Goal: Complete application form

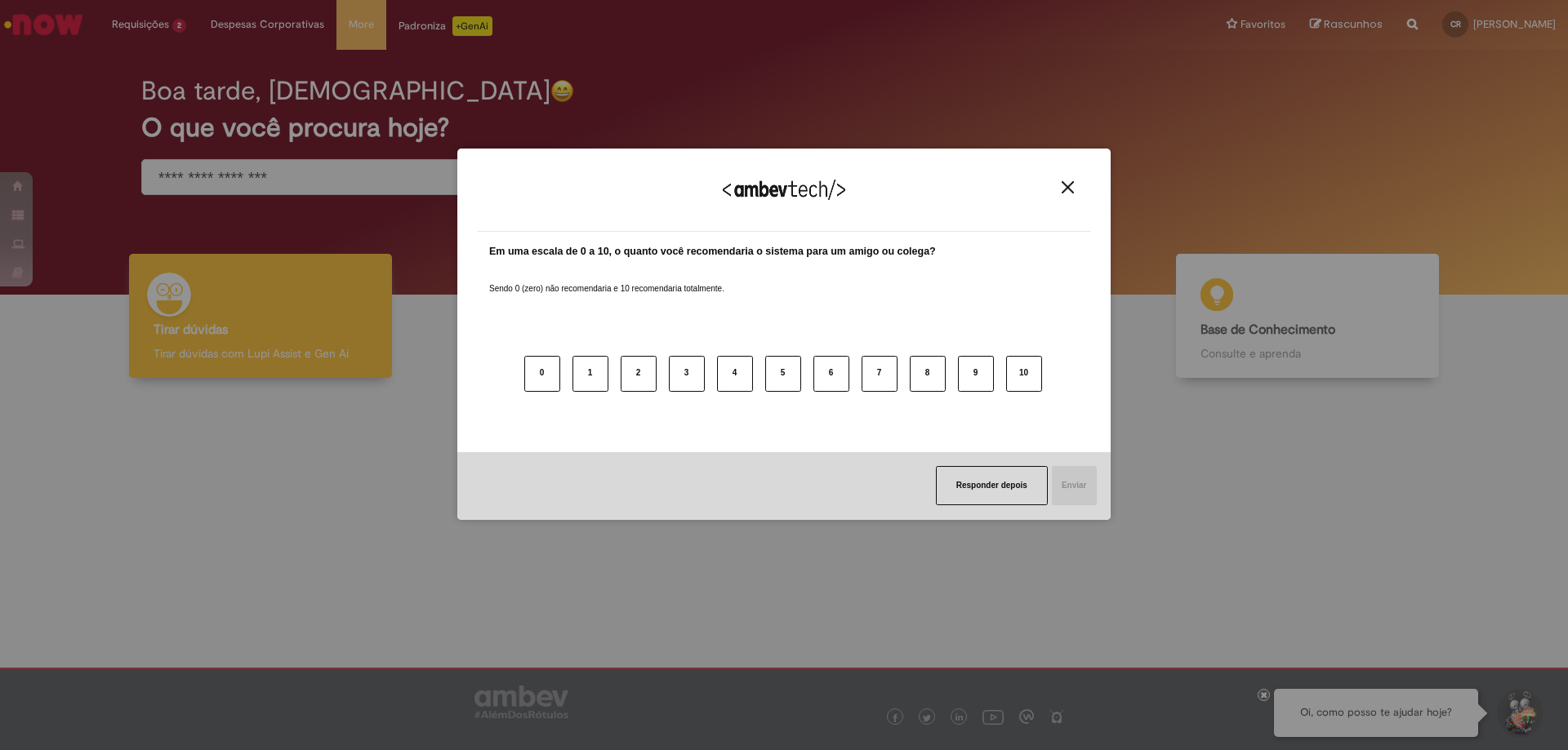
click at [1074, 188] on button "Close" at bounding box center [1068, 188] width 22 height 14
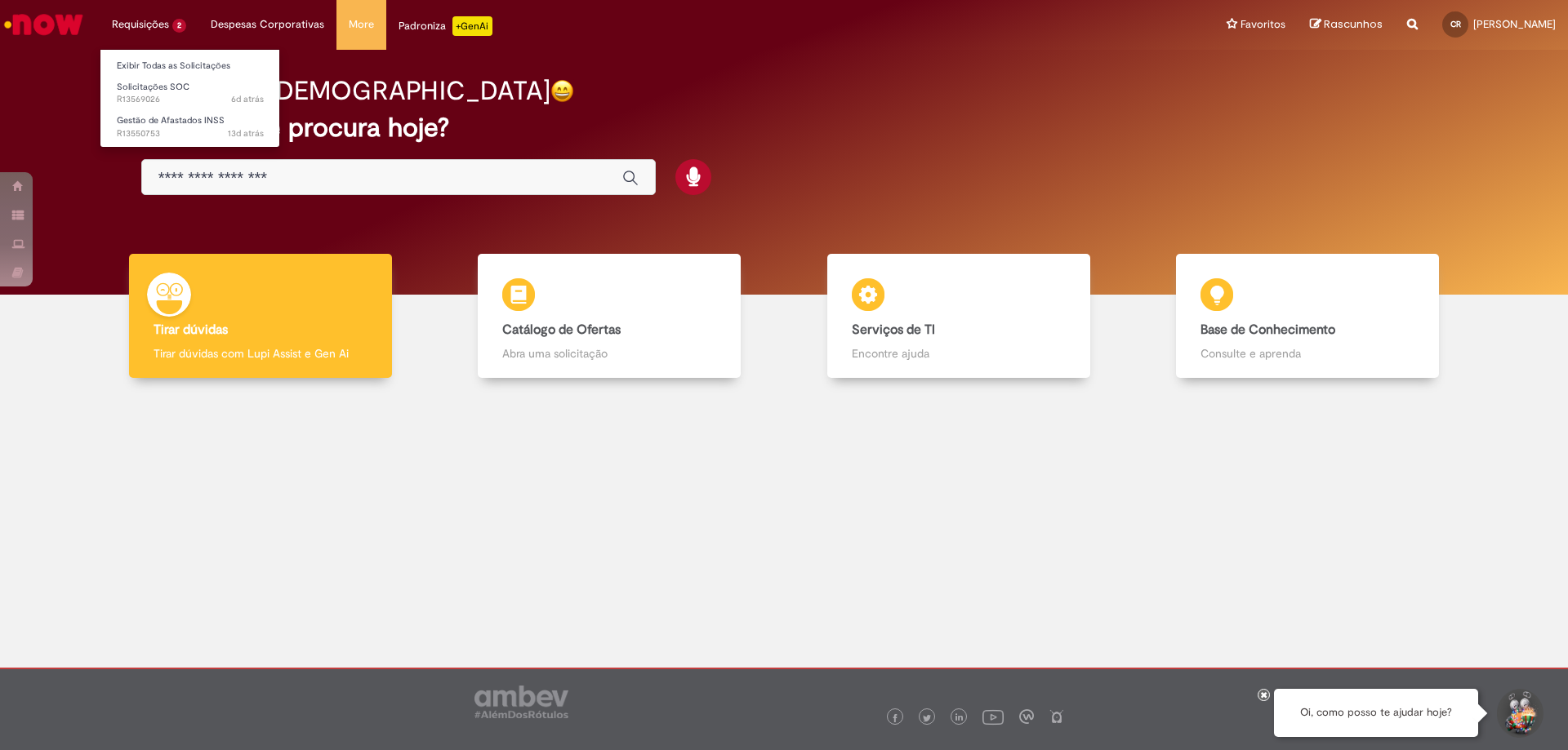
click at [134, 31] on li "Requisições 2 Exibir Todas as Solicitações Solicitações SOC 6d atrás 6 dias atr…" at bounding box center [149, 24] width 99 height 49
click at [141, 34] on li "Requisições 2 Exibir Todas as Solicitações Solicitações SOC 6d atrás 6 dias atr…" at bounding box center [149, 24] width 99 height 49
click at [136, 24] on li "Requisições 2 Exibir Todas as Solicitações Solicitações SOC 6d atrás 6 dias atr…" at bounding box center [149, 24] width 99 height 49
click at [176, 109] on li "Gestão de Afastados INSS 13d atrás 13 dias atrás R13550753" at bounding box center [190, 125] width 180 height 34
click at [172, 132] on span "13d atrás 13 dias atrás R13550753" at bounding box center [191, 133] width 147 height 13
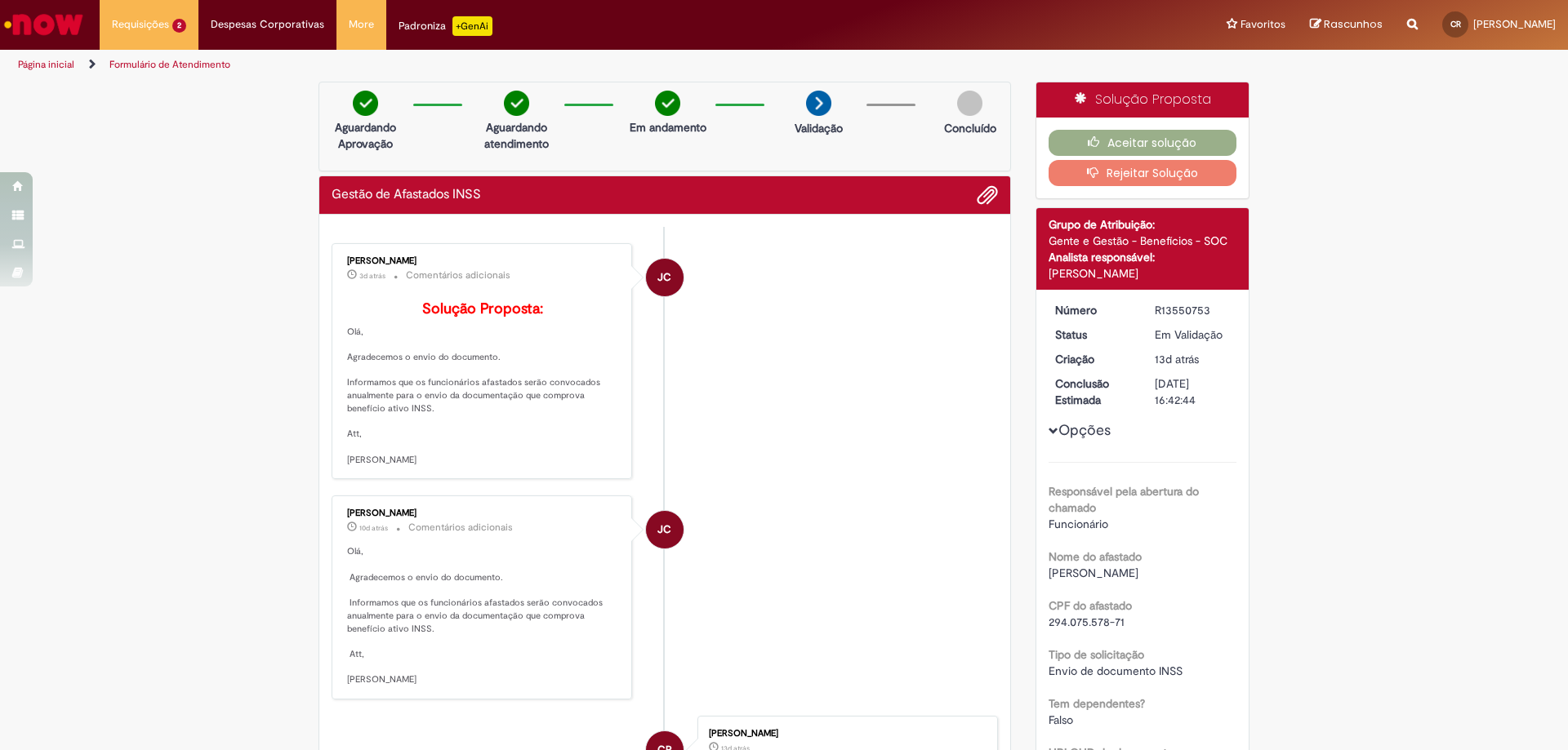
click at [35, 31] on img "Ir para a Homepage" at bounding box center [44, 24] width 84 height 33
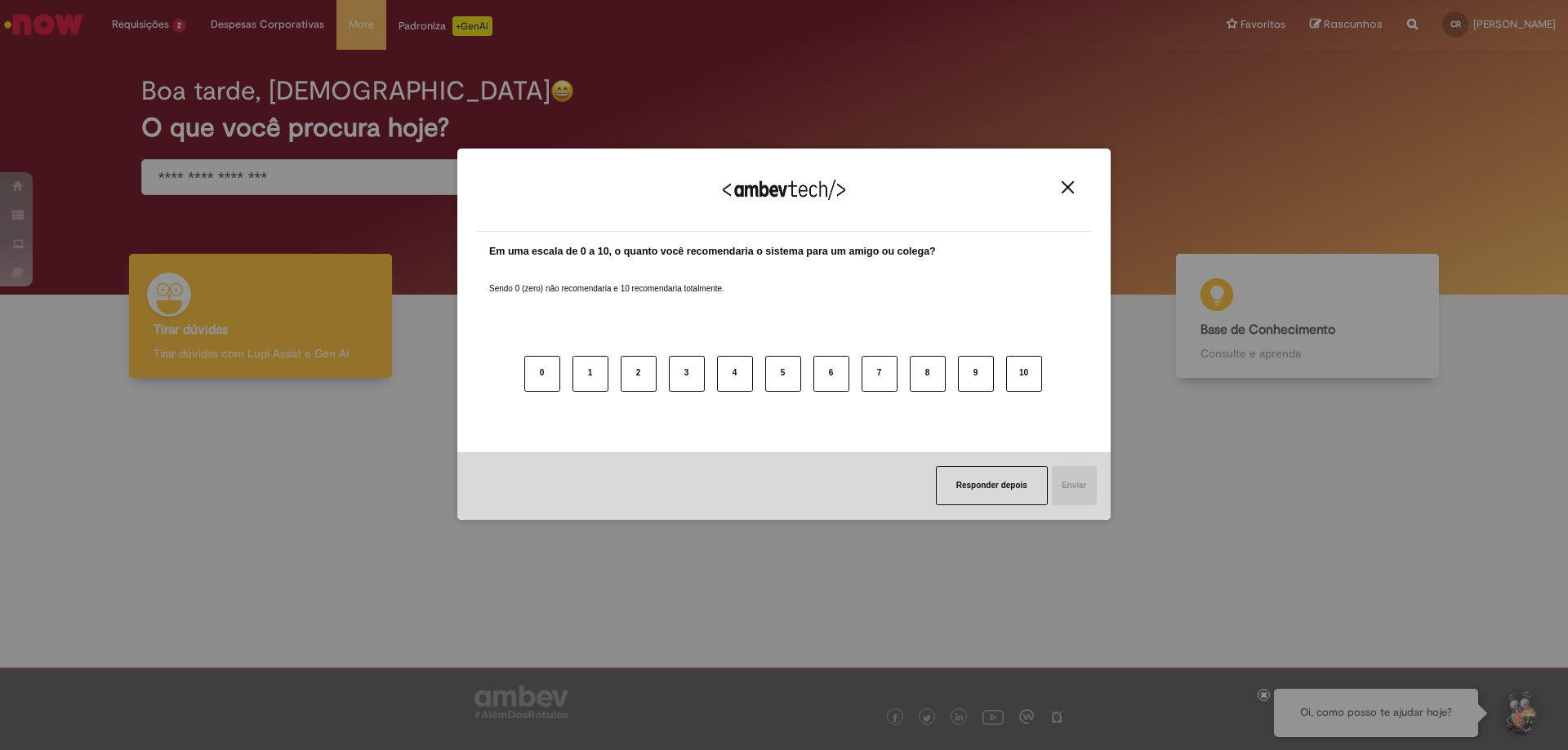
click at [1070, 194] on button "Close" at bounding box center [1068, 188] width 22 height 14
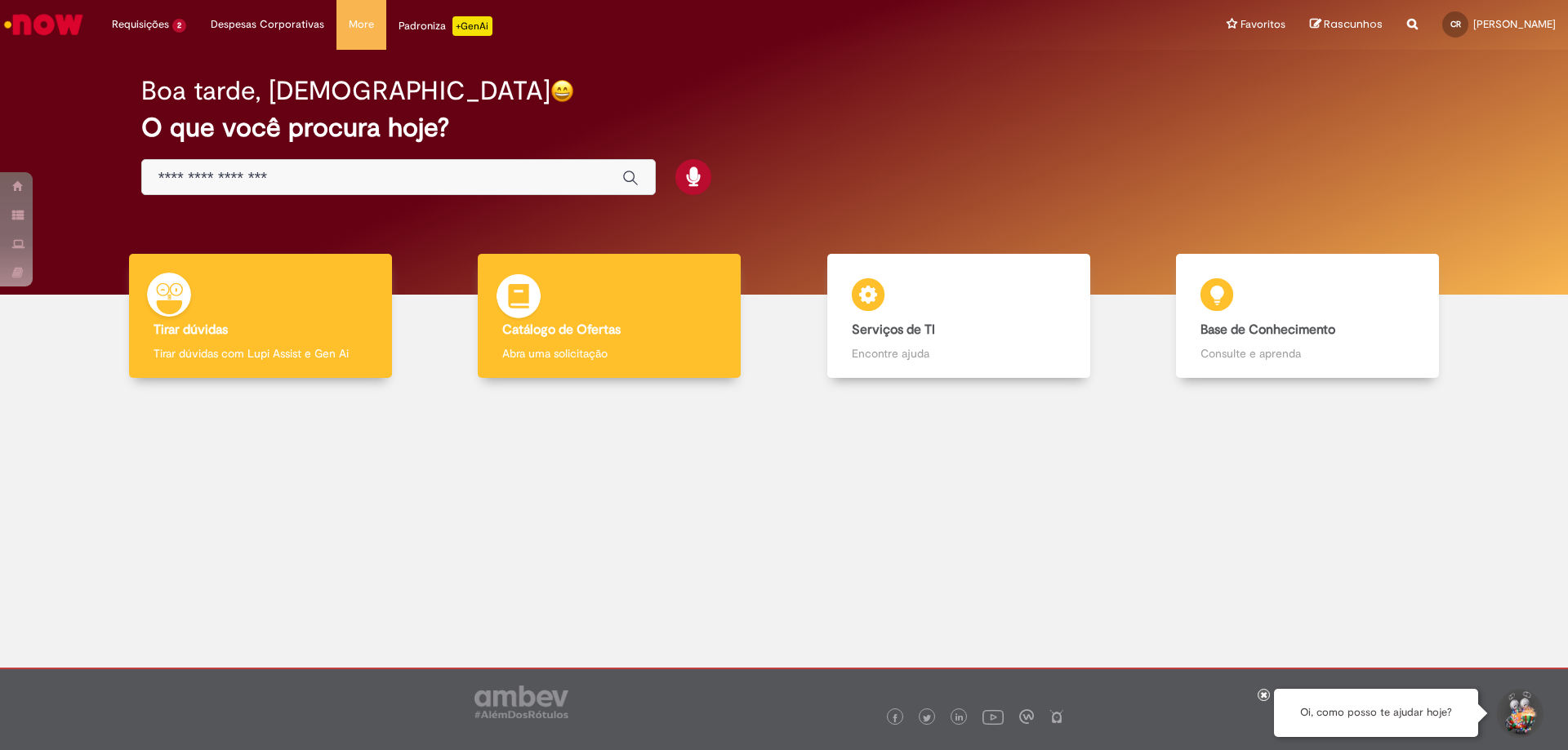
click at [615, 263] on div "Catálogo de Ofertas Catálogo de Ofertas Abra uma solicitação" at bounding box center [608, 316] width 263 height 125
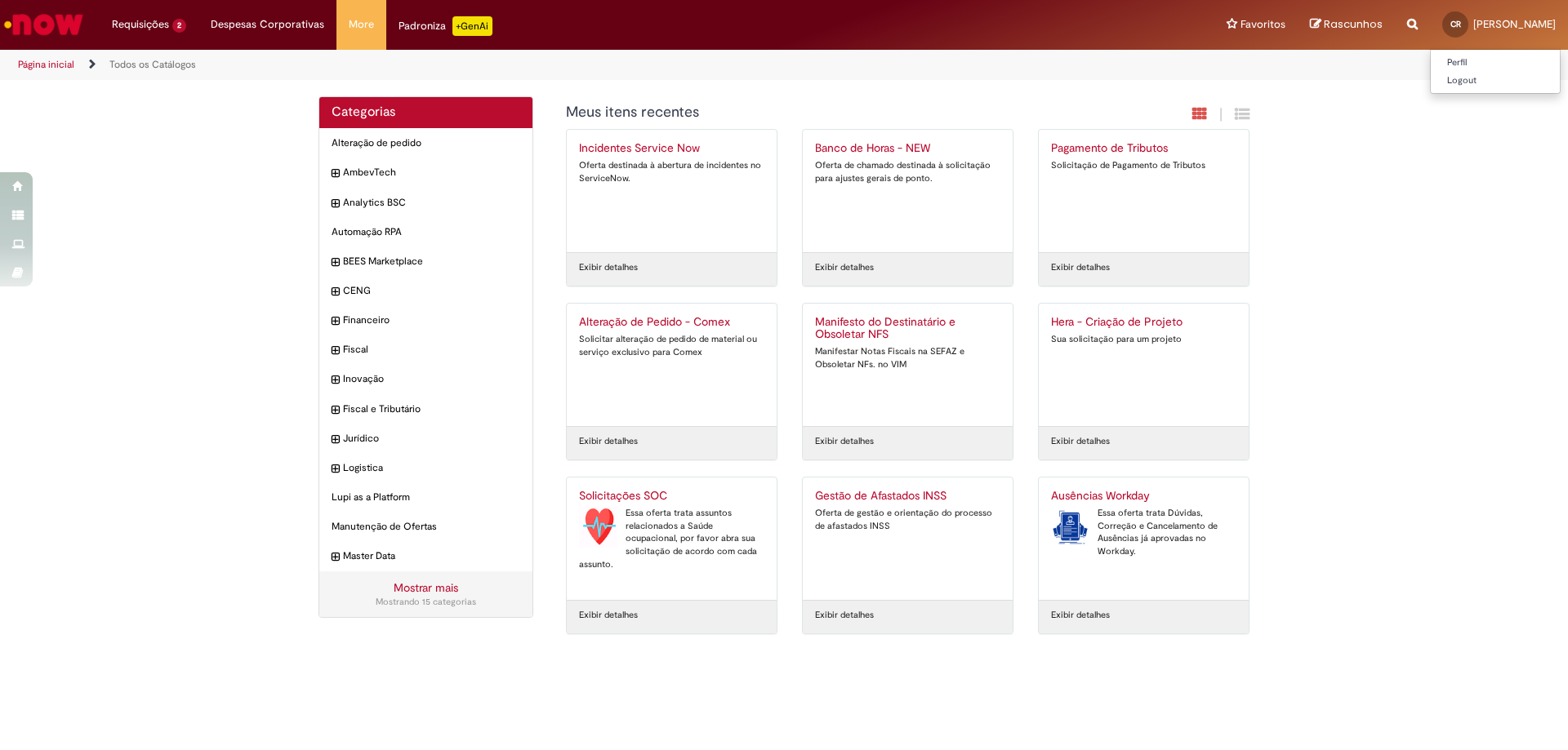
click at [1461, 25] on link "CR [PERSON_NAME]" at bounding box center [1499, 24] width 138 height 49
click at [1454, 62] on link "Perfil" at bounding box center [1496, 62] width 129 height 18
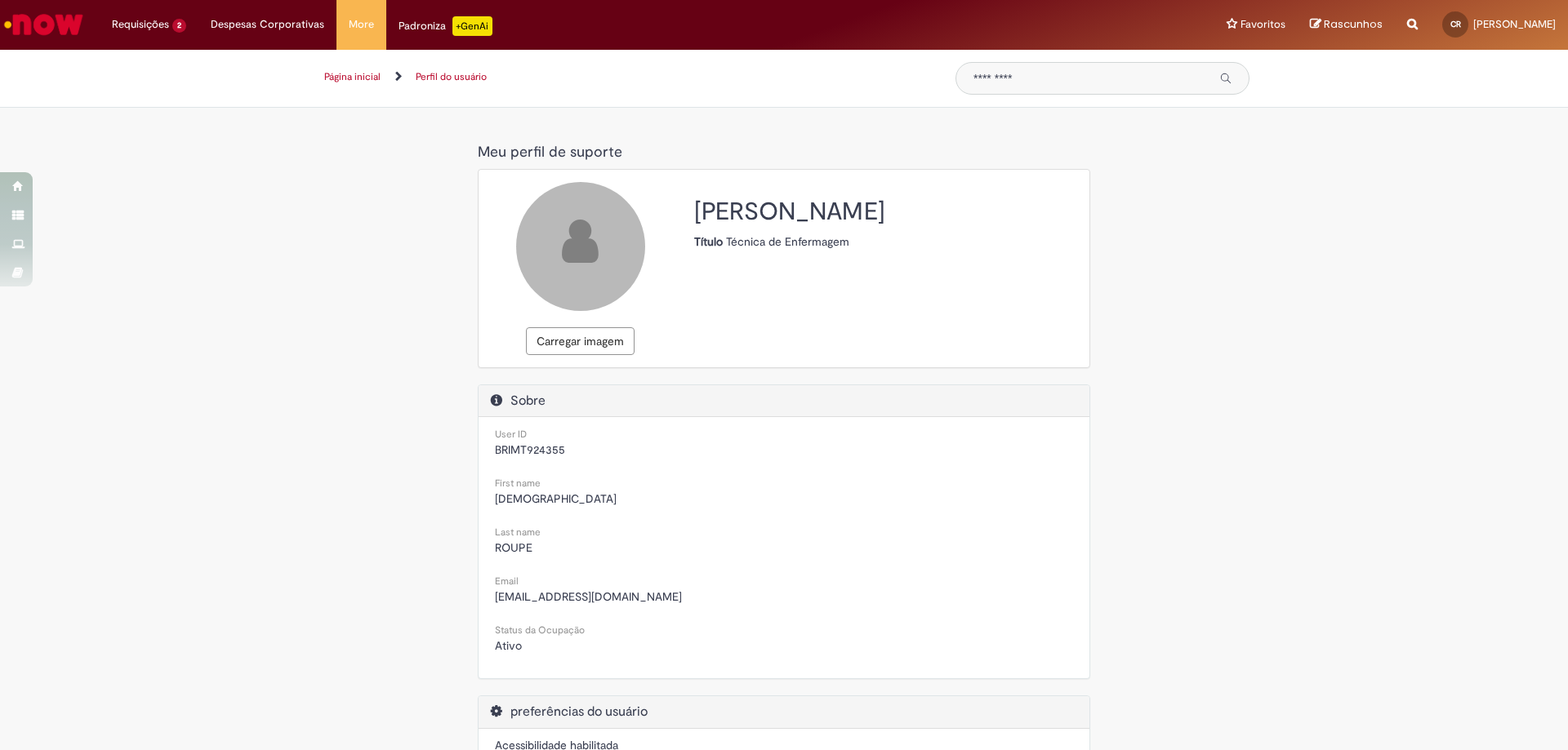
click at [1394, 28] on div "Reportar problema Artigos Não encontrou base de conhecimento Catálogo Não foram…" at bounding box center [1411, 25] width 35 height 50
click at [1407, 21] on icon "Search from all sources" at bounding box center [1412, 15] width 11 height 30
drag, startPoint x: 1394, startPoint y: 23, endPoint x: 1400, endPoint y: 55, distance: 32.6
click at [1398, 40] on div "Reportar problema Artigos Não encontrou base de conhecimento Catálogo Não foram…" at bounding box center [1365, 25] width 131 height 50
type input "***"
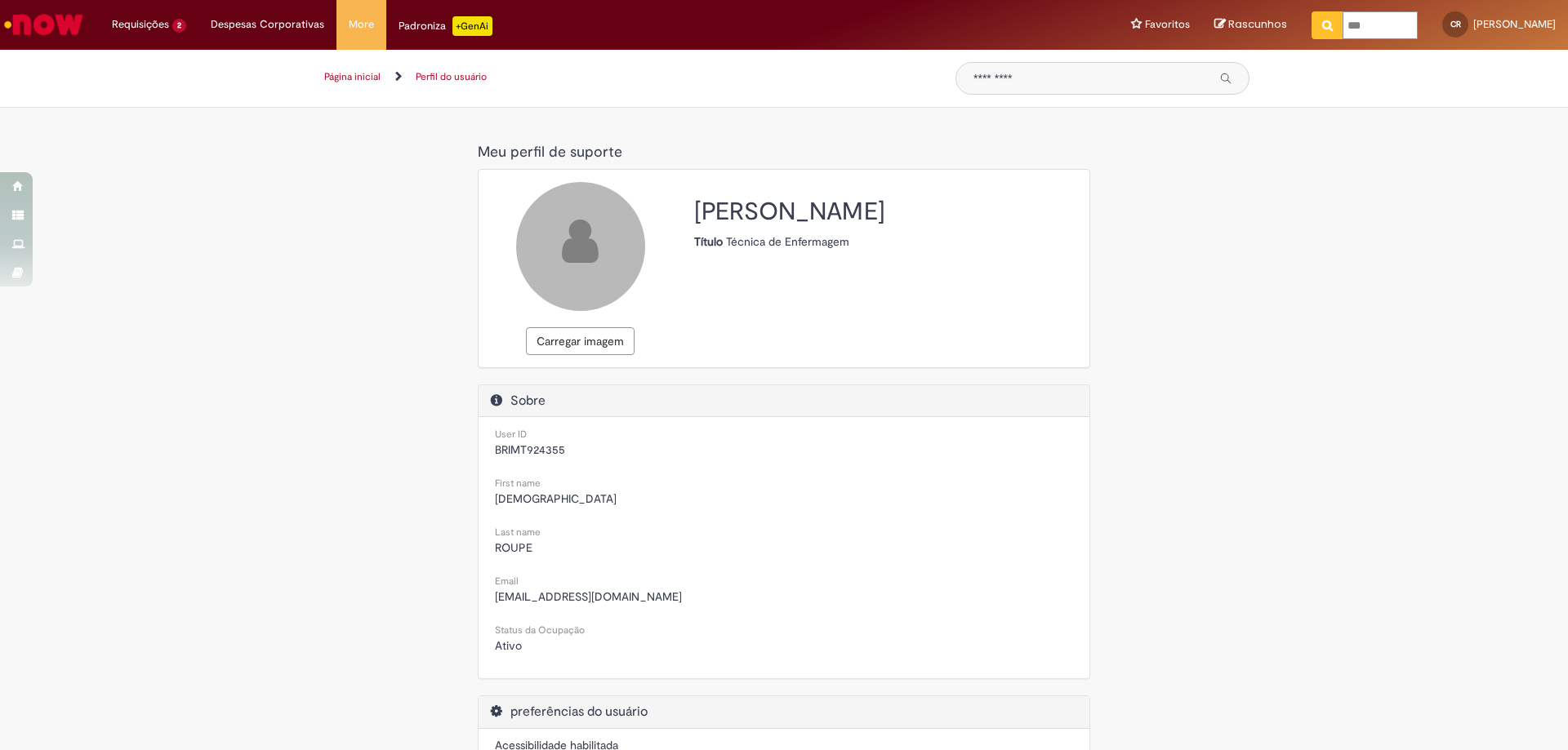
click button "Pesquisar" at bounding box center [1327, 26] width 32 height 28
type input "***"
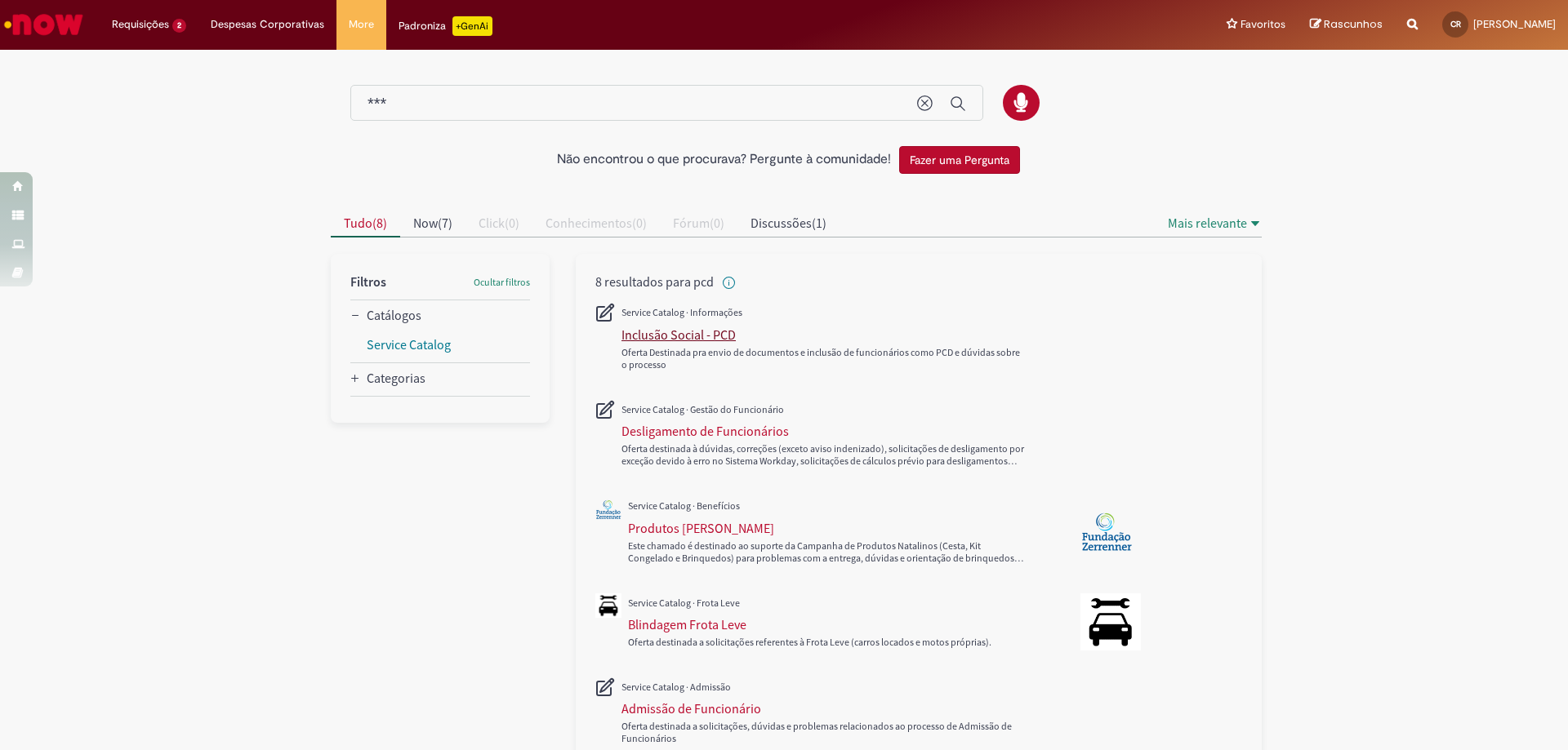
click at [642, 336] on div "Inclusão Social - PCD" at bounding box center [678, 334] width 114 height 16
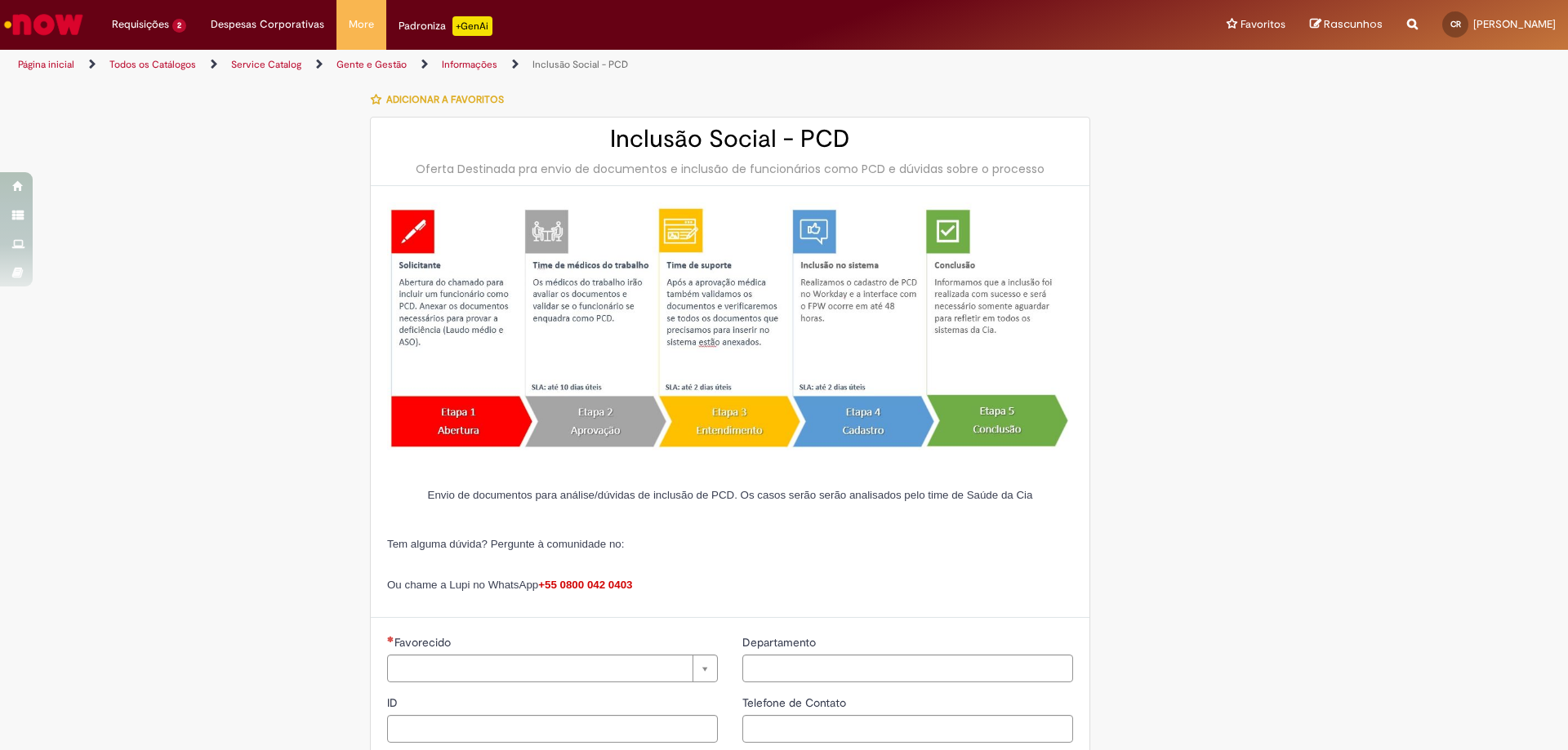
type input "**********"
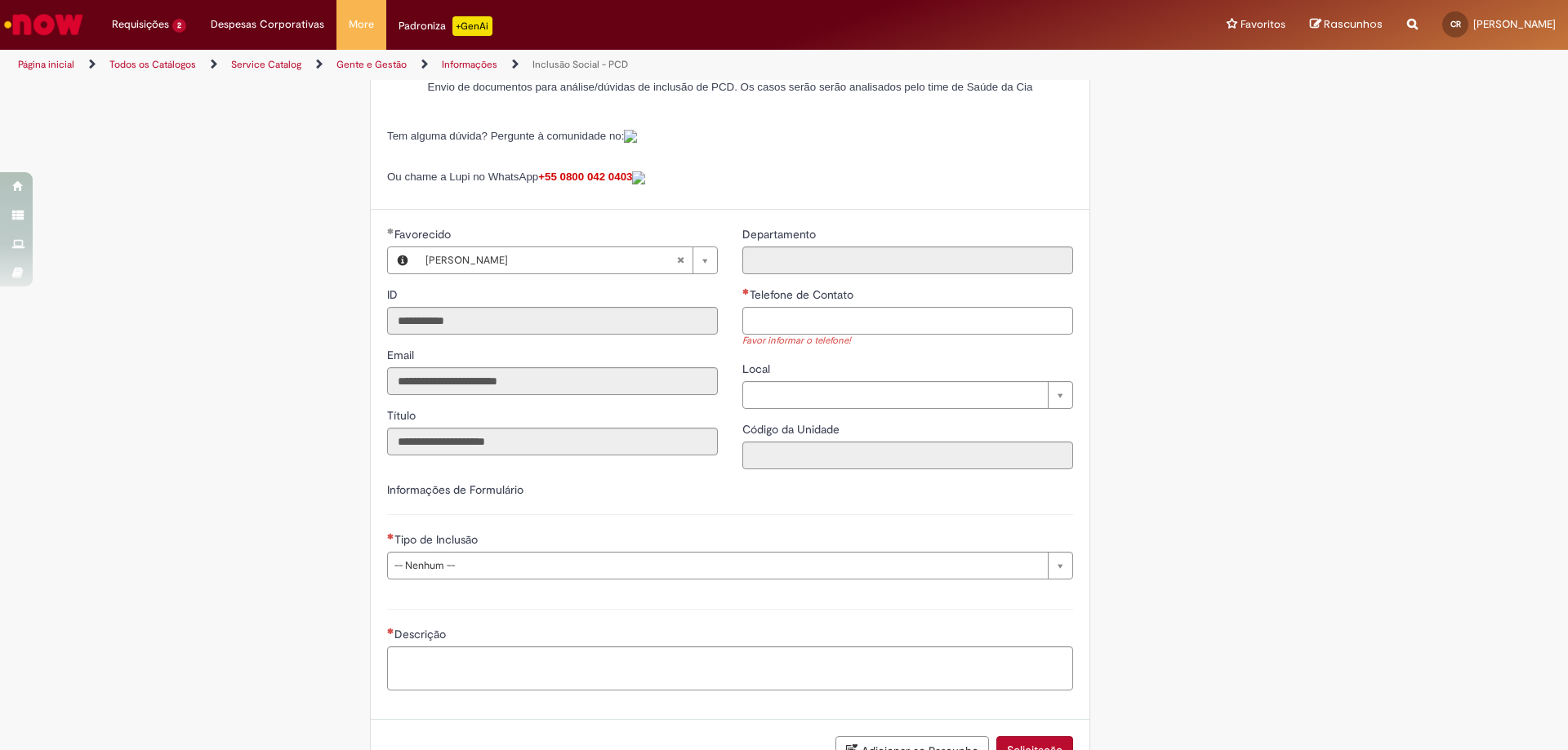
scroll to position [571, 0]
